Goal: Transaction & Acquisition: Purchase product/service

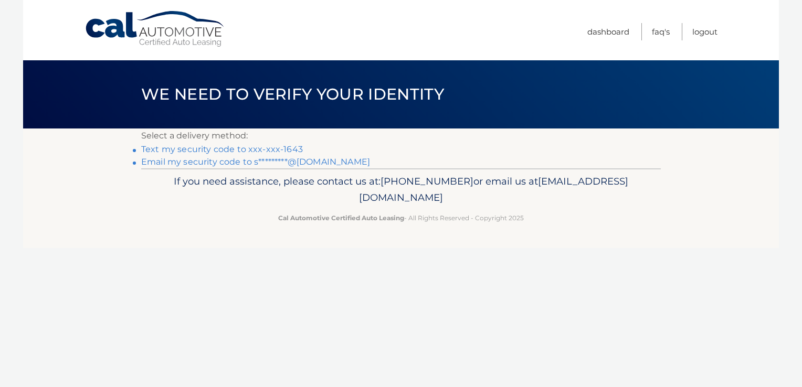
click at [231, 148] on link "Text my security code to xxx-xxx-1643" at bounding box center [222, 149] width 162 height 10
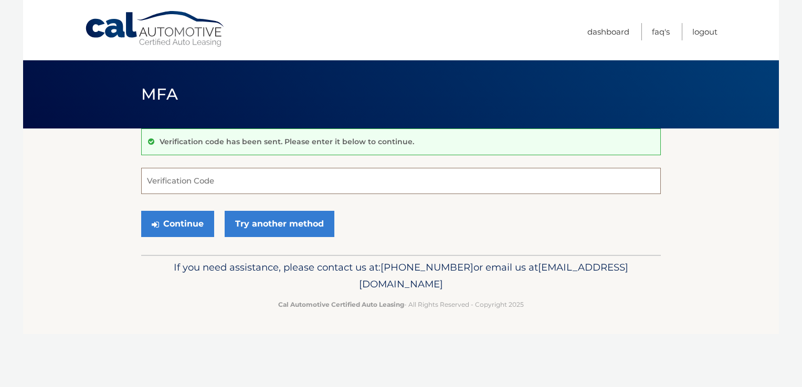
click at [227, 179] on input "Verification Code" at bounding box center [401, 181] width 520 height 26
type input "770999"
click at [173, 220] on button "Continue" at bounding box center [177, 224] width 73 height 26
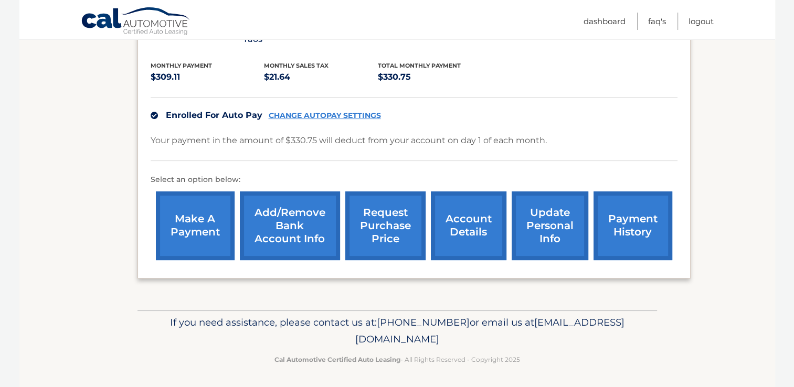
scroll to position [222, 0]
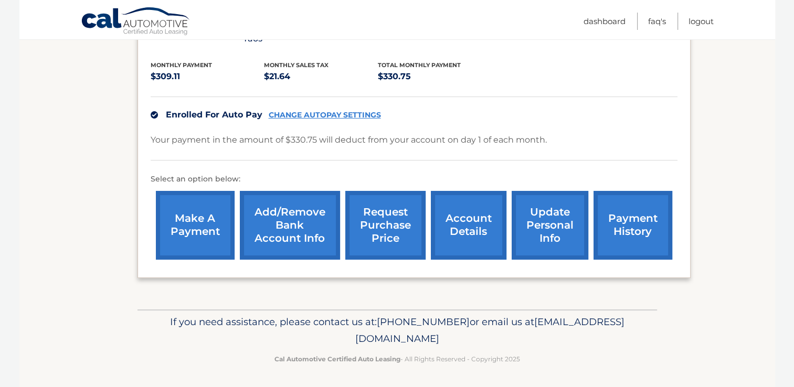
click at [626, 232] on link "payment history" at bounding box center [633, 225] width 79 height 69
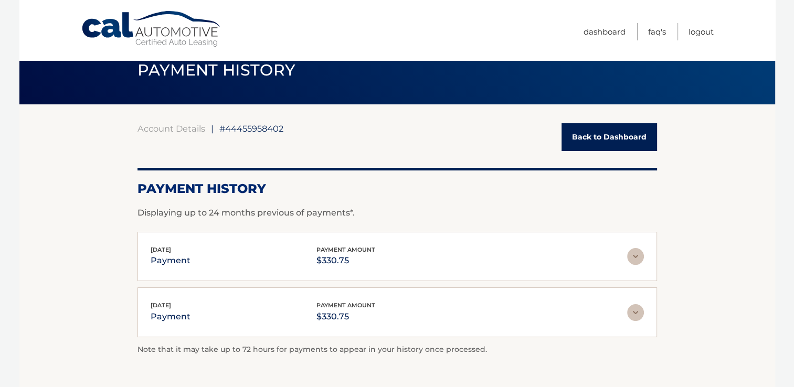
scroll to position [23, 0]
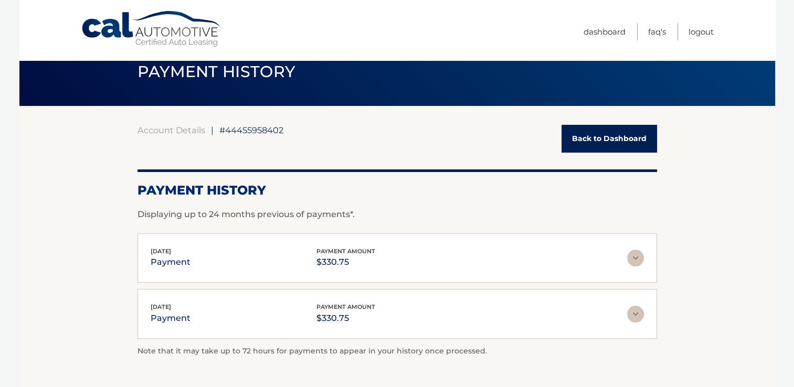
click at [590, 149] on link "Back to Dashboard" at bounding box center [610, 139] width 96 height 28
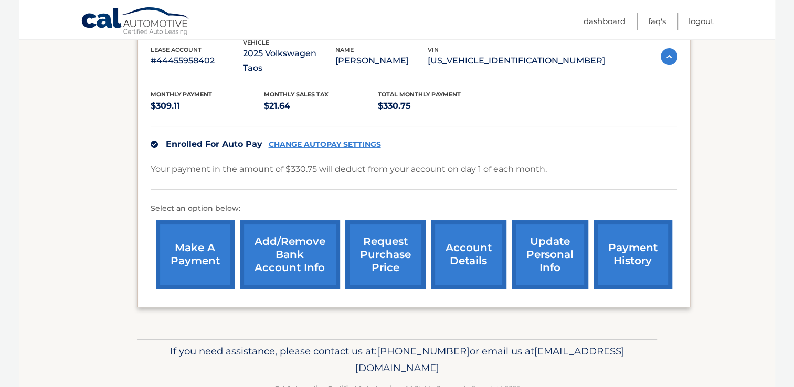
scroll to position [222, 0]
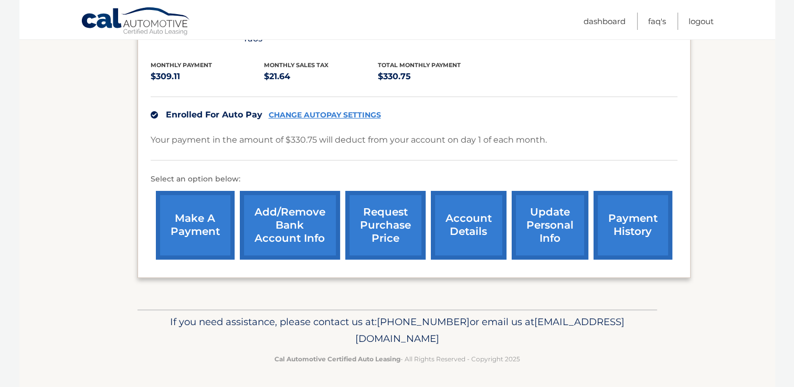
click at [191, 223] on link "make a payment" at bounding box center [195, 225] width 79 height 69
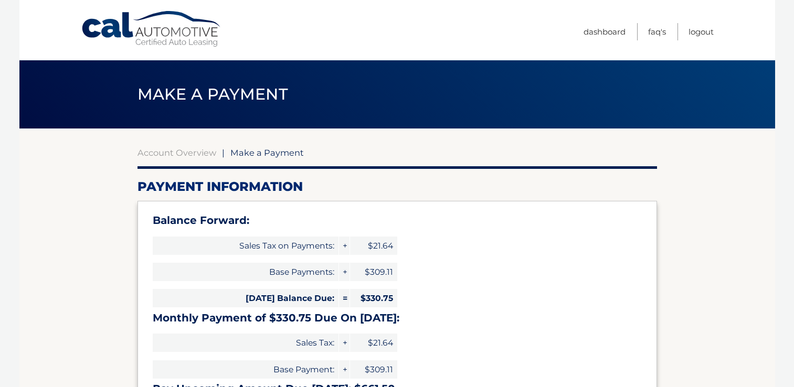
select select "NzgxODVkNDMtOGZkYy00MDEwLWE2ZTgtNWZiODA2NDMwMDBh"
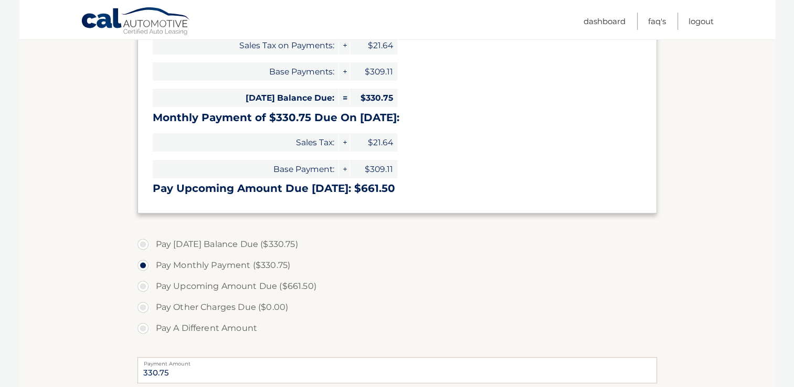
scroll to position [202, 0]
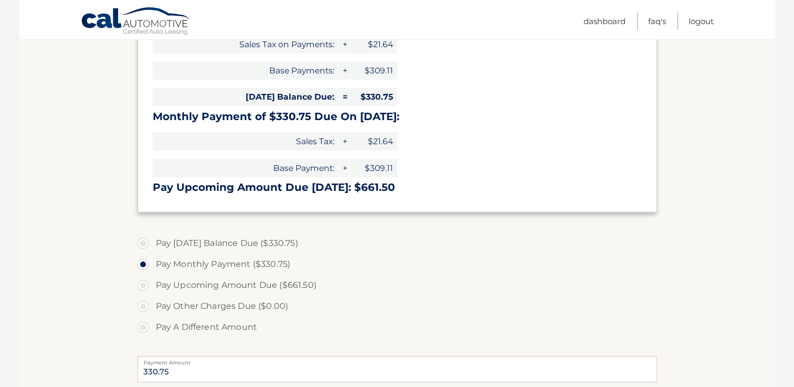
click at [141, 244] on label "Pay Today's Balance Due ($330.75)" at bounding box center [398, 243] width 520 height 21
click at [142, 244] on input "Pay Today's Balance Due ($330.75)" at bounding box center [147, 241] width 10 height 17
radio input "true"
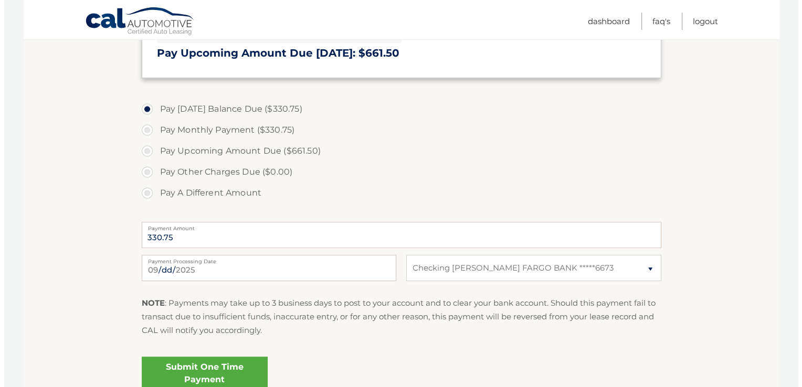
scroll to position [334, 0]
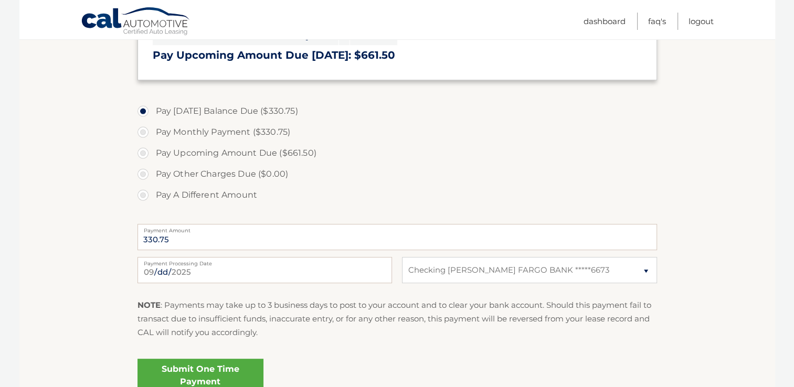
click at [197, 374] on link "Submit One Time Payment" at bounding box center [201, 376] width 126 height 34
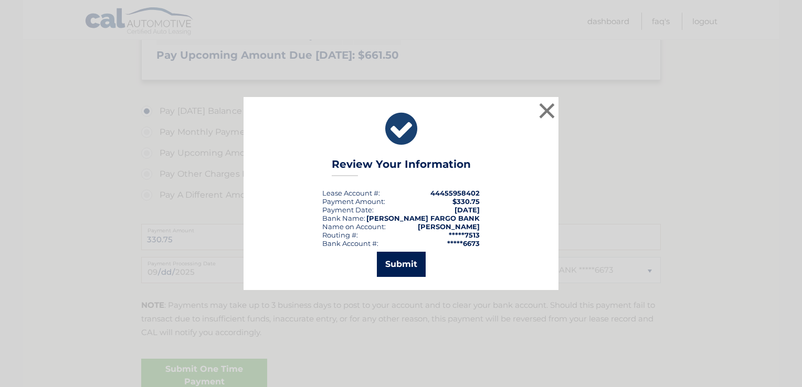
click at [403, 267] on button "Submit" at bounding box center [401, 264] width 49 height 25
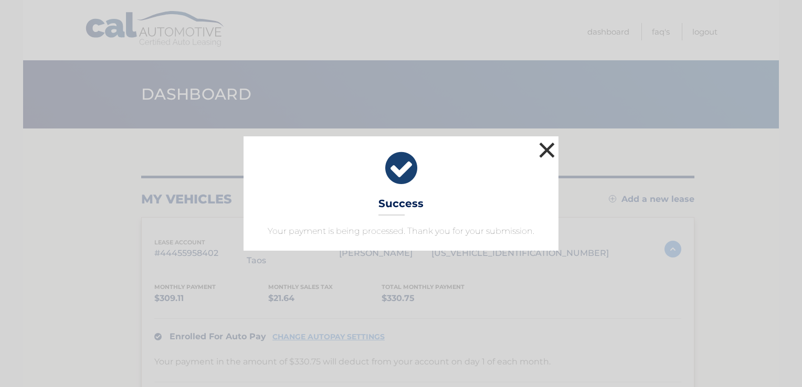
click at [546, 144] on button "×" at bounding box center [547, 150] width 21 height 21
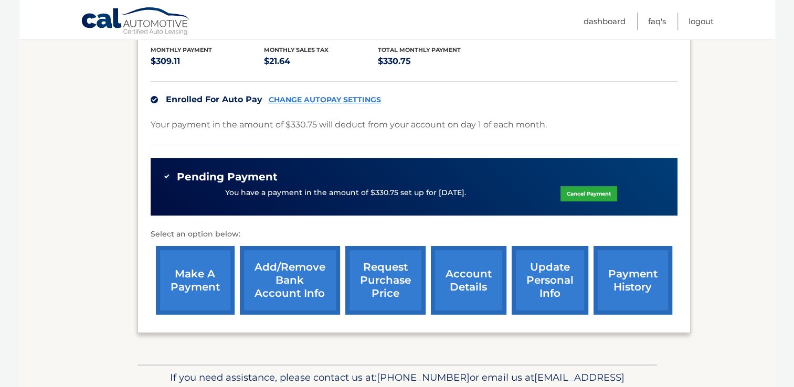
scroll to position [239, 0]
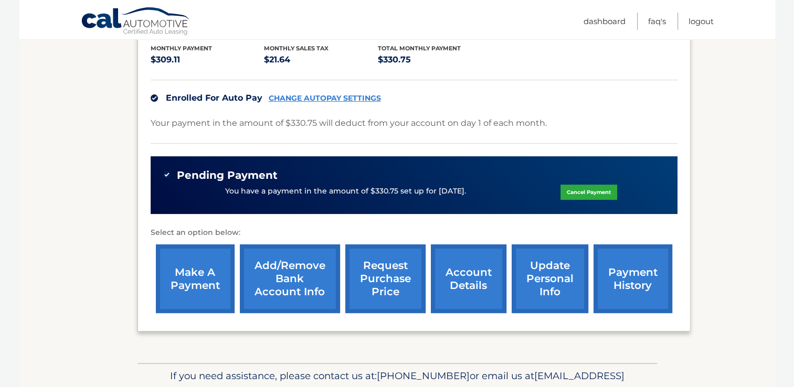
click at [626, 283] on link "payment history" at bounding box center [633, 279] width 79 height 69
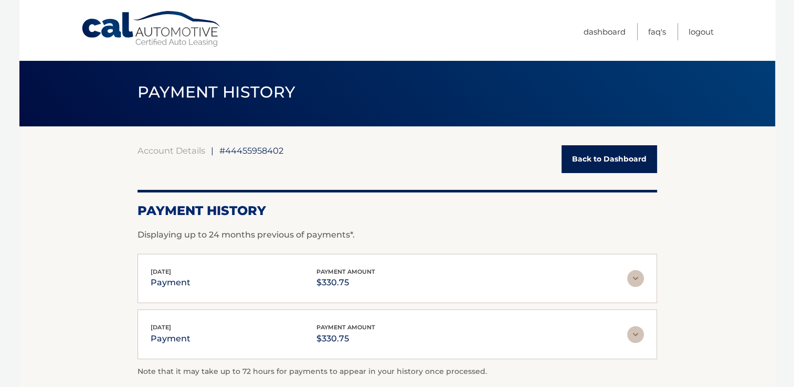
scroll to position [2, 0]
click at [624, 157] on link "Back to Dashboard" at bounding box center [610, 159] width 96 height 28
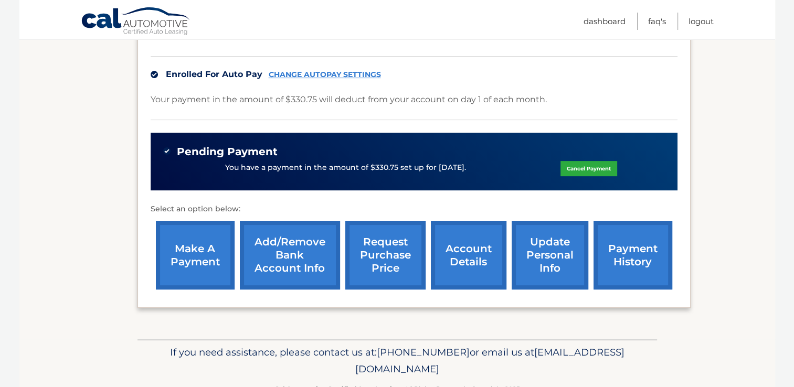
scroll to position [268, 0]
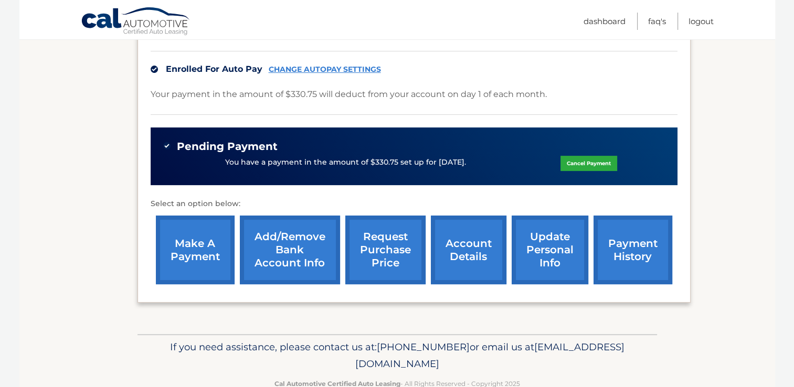
click at [632, 259] on link "payment history" at bounding box center [633, 250] width 79 height 69
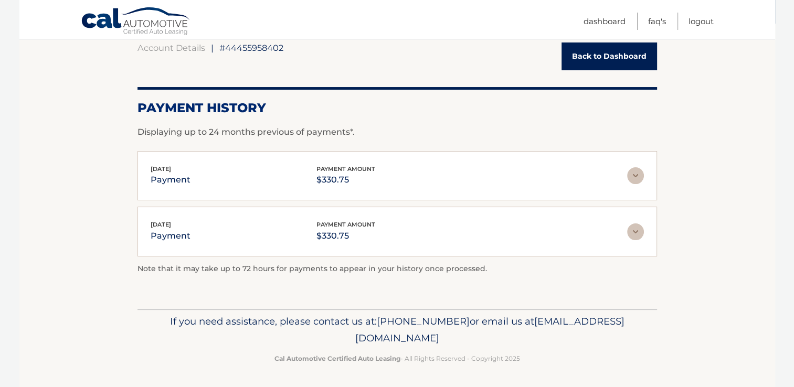
scroll to position [76, 0]
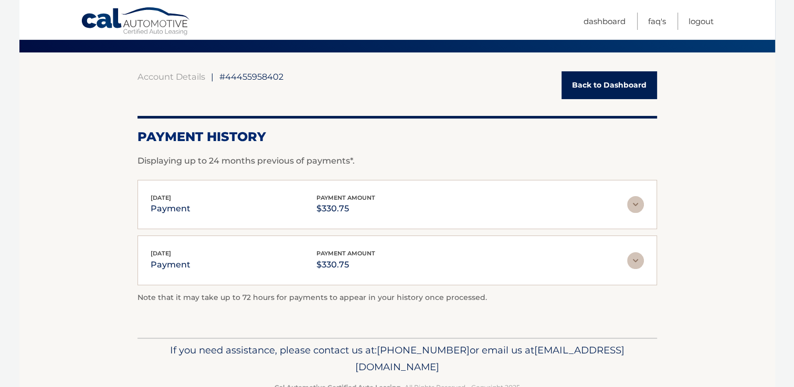
click at [624, 88] on link "Back to Dashboard" at bounding box center [610, 85] width 96 height 28
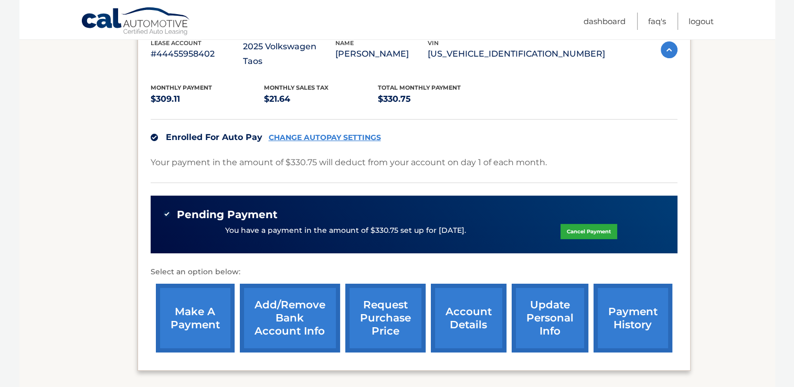
scroll to position [198, 0]
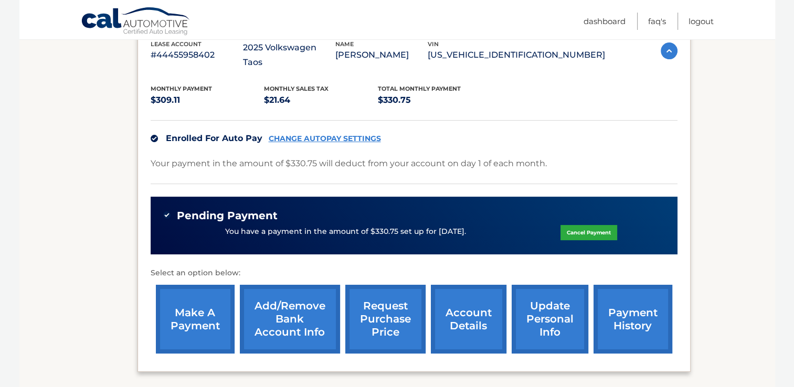
click at [632, 321] on link "payment history" at bounding box center [633, 319] width 79 height 69
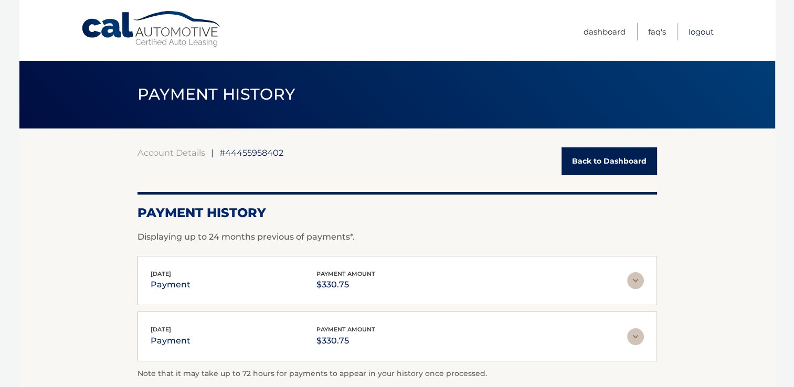
click at [703, 31] on link "Logout" at bounding box center [701, 31] width 25 height 17
